Goal: Navigation & Orientation: Find specific page/section

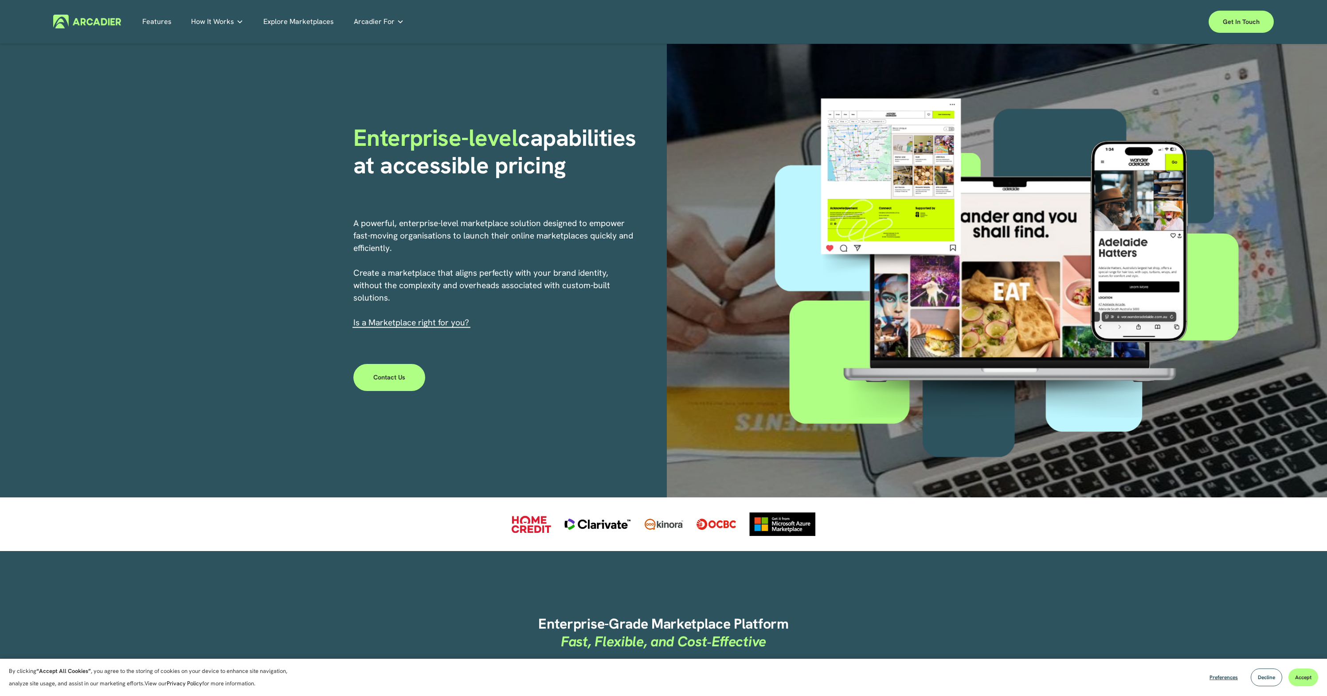
click at [163, 19] on link "Features" at bounding box center [156, 22] width 29 height 14
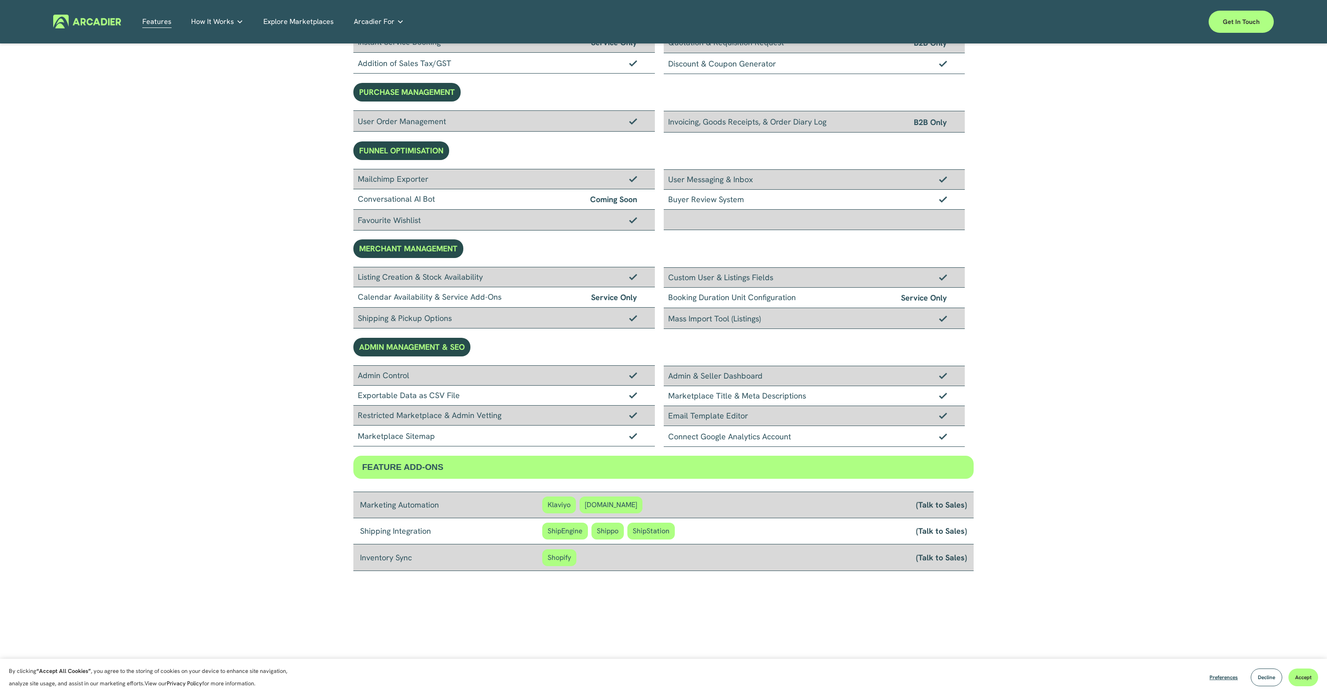
scroll to position [571, 0]
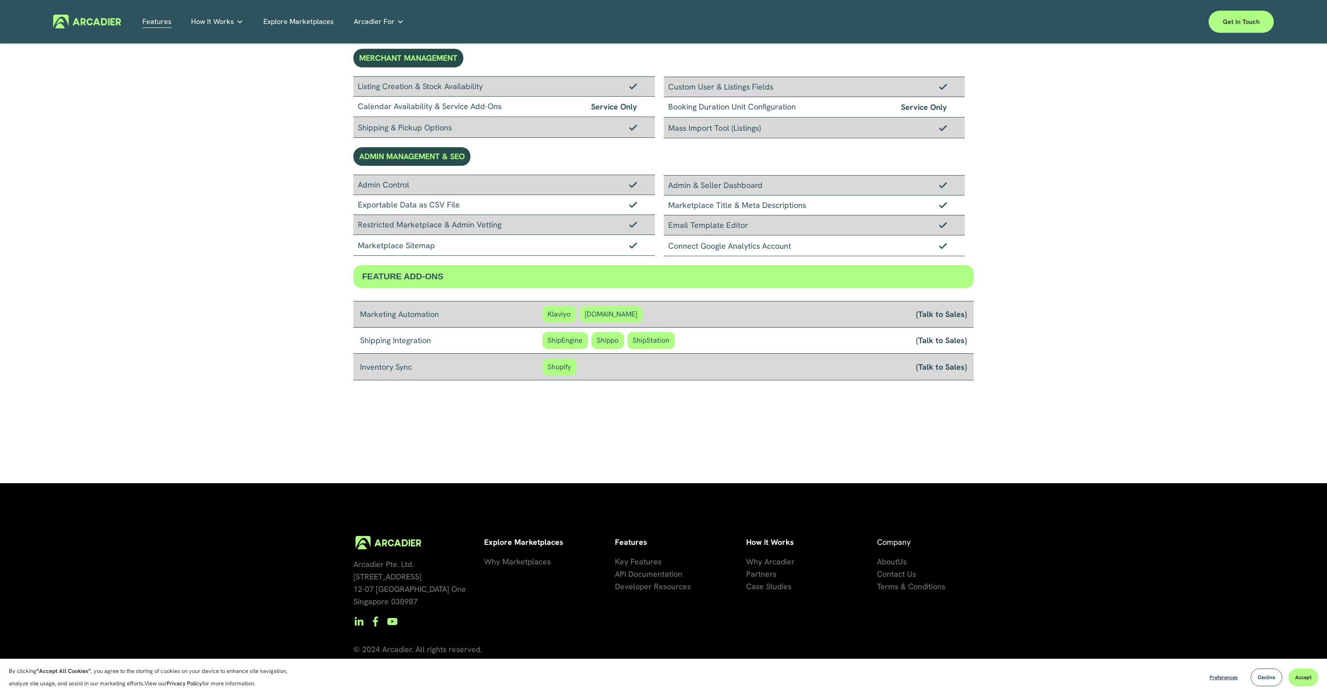
click at [280, 26] on link "Explore Marketplaces" at bounding box center [298, 22] width 70 height 14
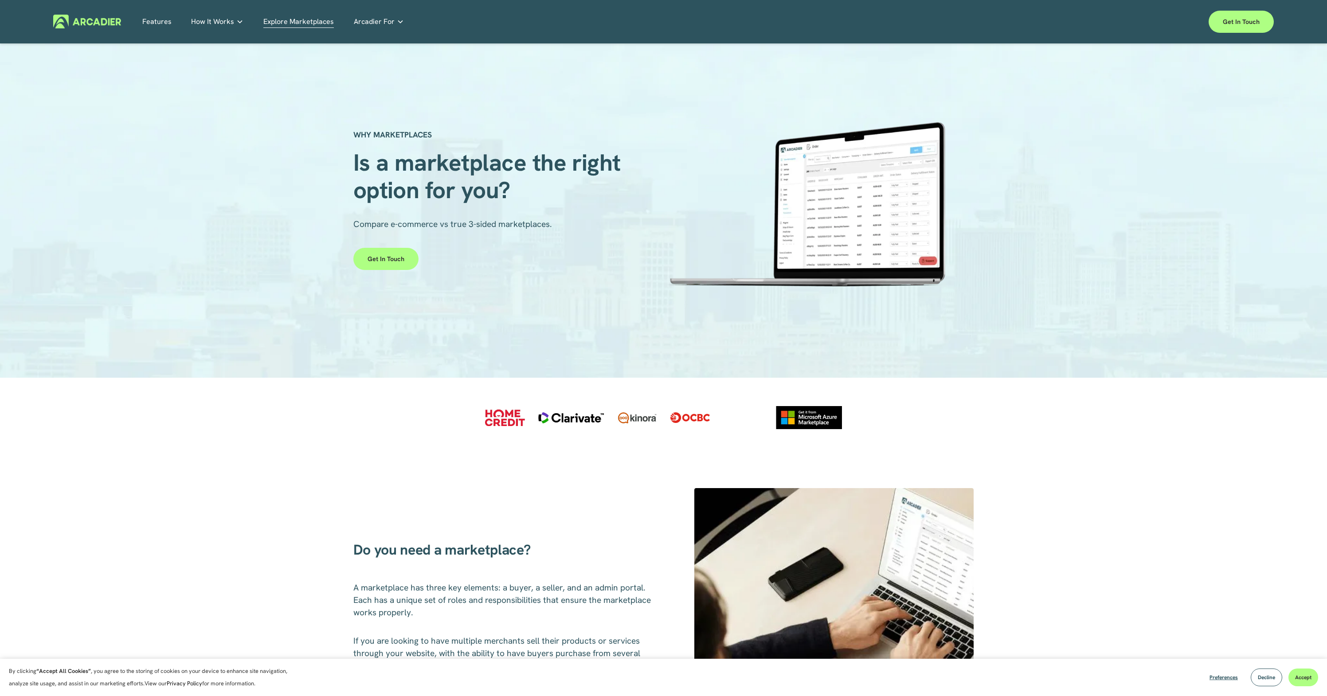
click at [1021, 41] on div "Skip to Content Features How It Works" at bounding box center [663, 21] width 1327 height 43
